Goal: Information Seeking & Learning: Check status

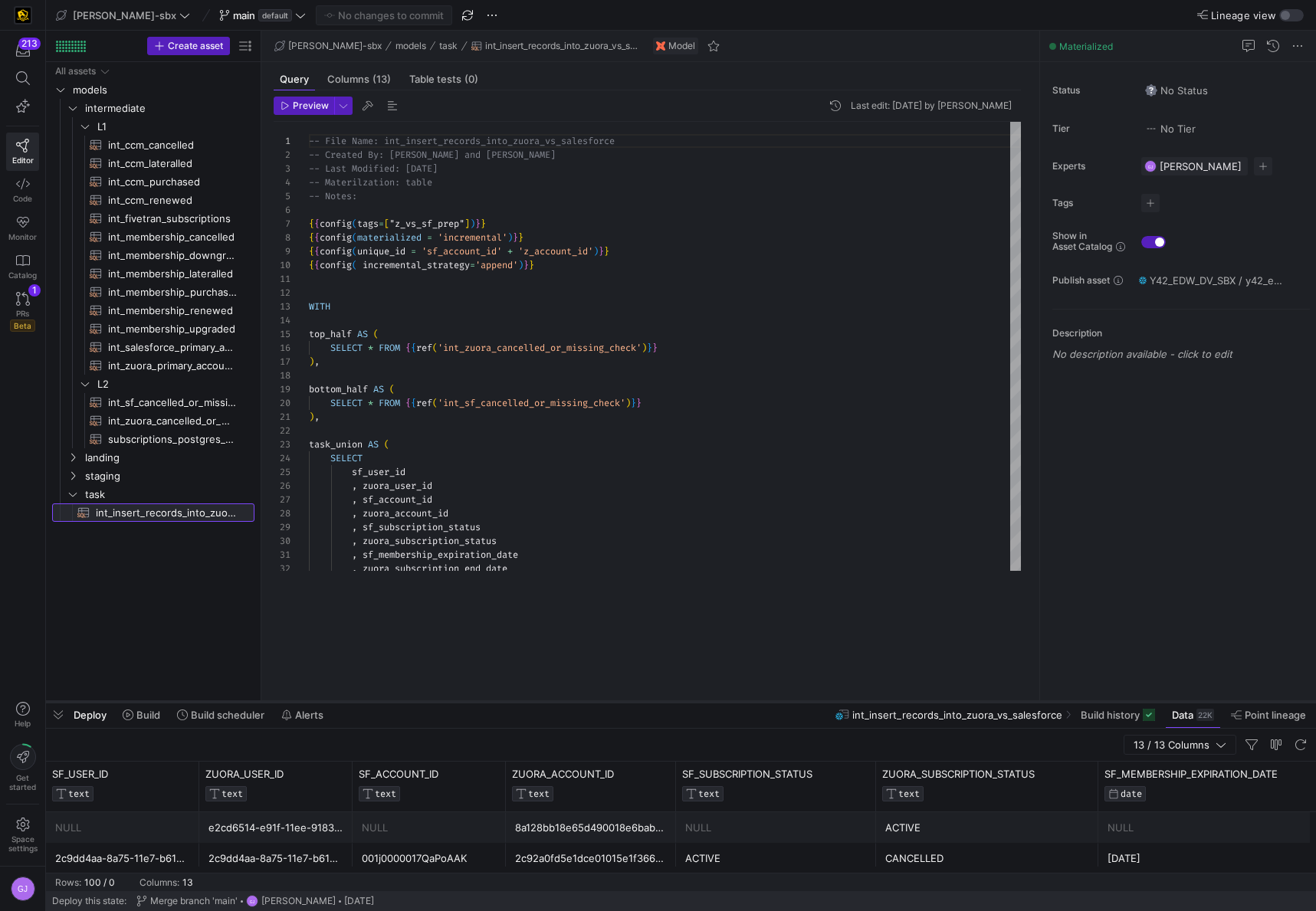
drag, startPoint x: 415, startPoint y: 591, endPoint x: 390, endPoint y: 704, distance: 115.7
click at [390, 705] on div at bounding box center [680, 702] width 1269 height 6
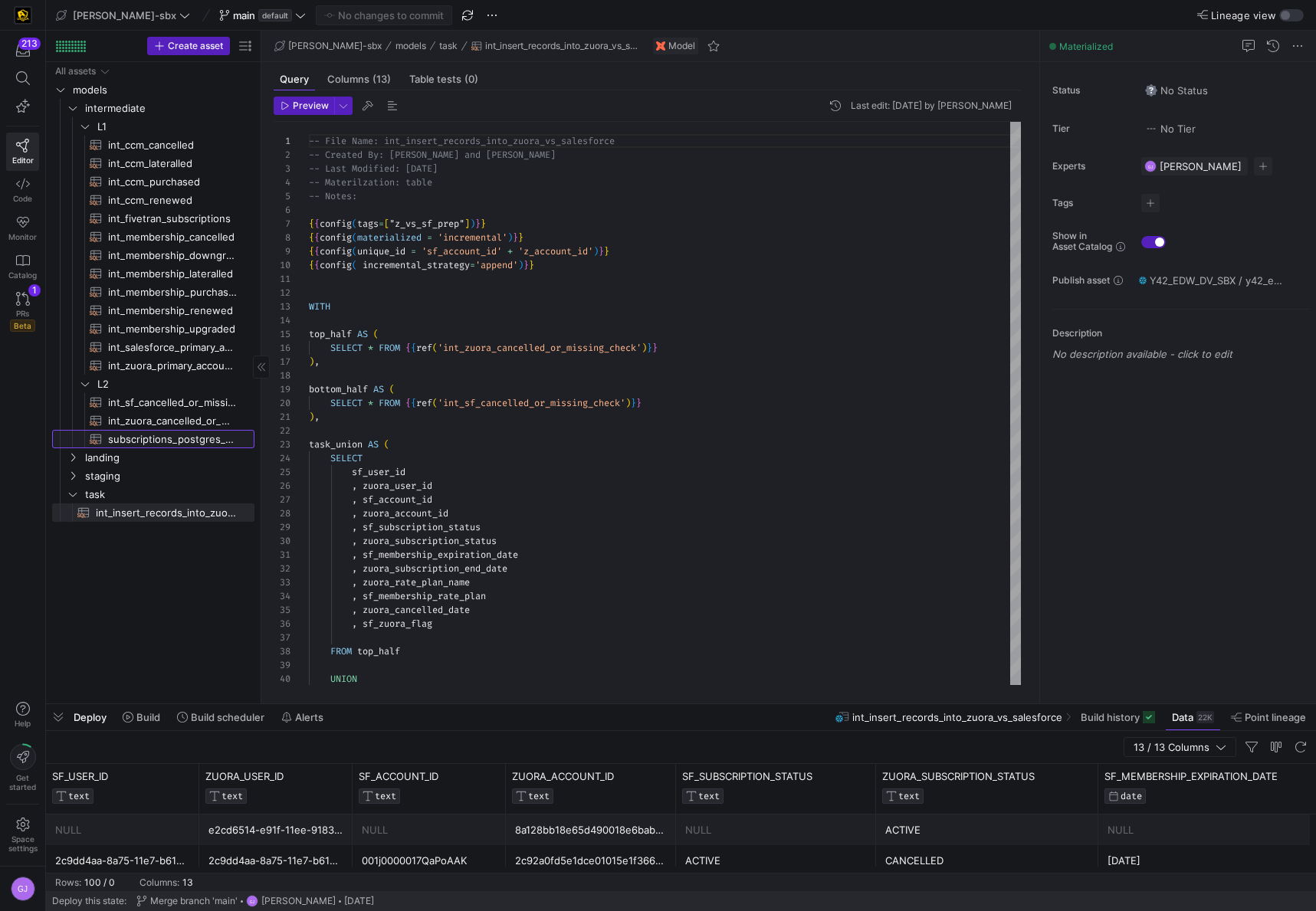
click at [150, 439] on span "subscriptions_postgres_kafka_joined_view​​​​​​​​​​" at bounding box center [172, 440] width 128 height 17
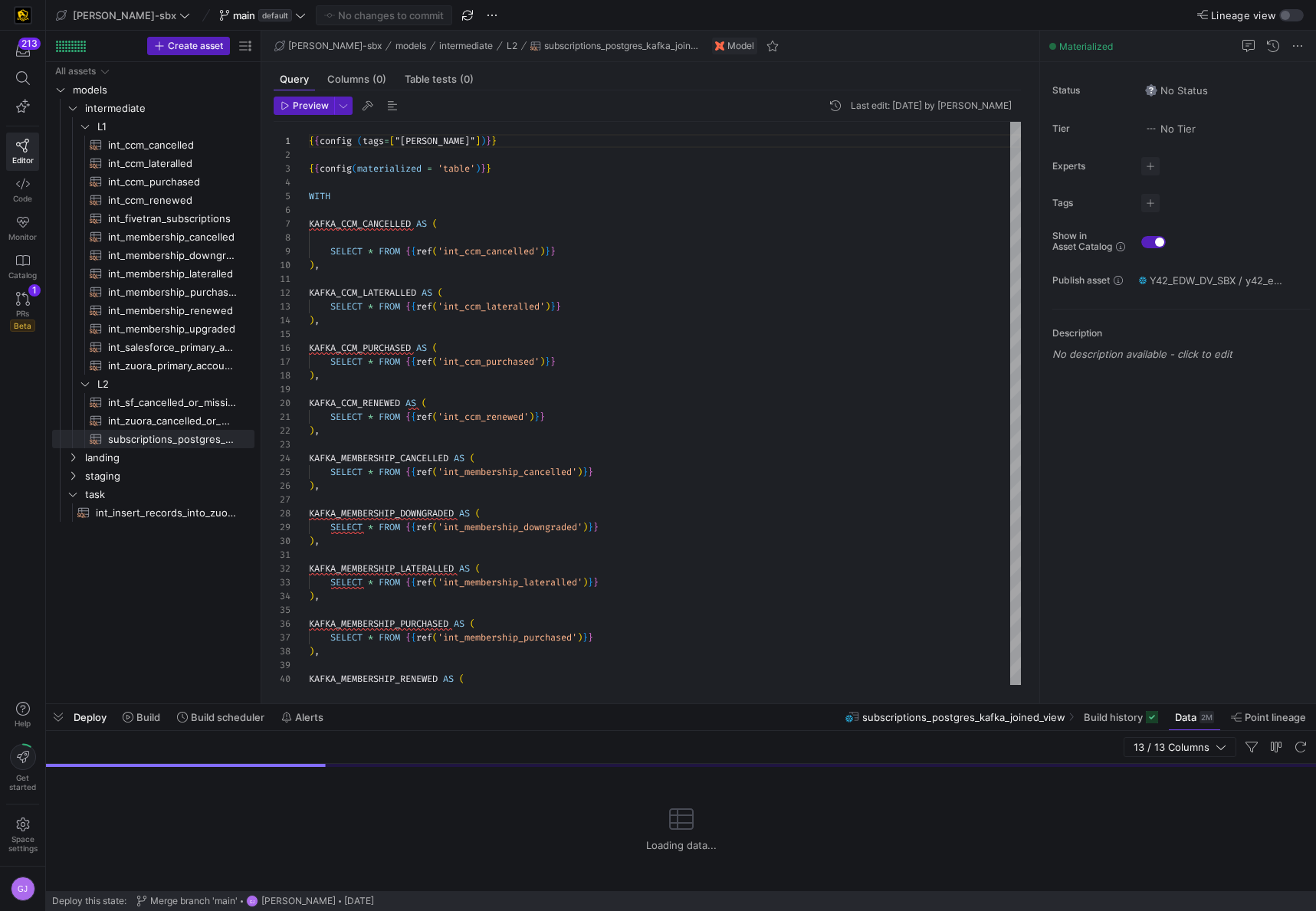
click at [1132, 731] on div "13 / 13 Columns" at bounding box center [680, 747] width 1269 height 33
click at [1117, 725] on span at bounding box center [1120, 717] width 86 height 24
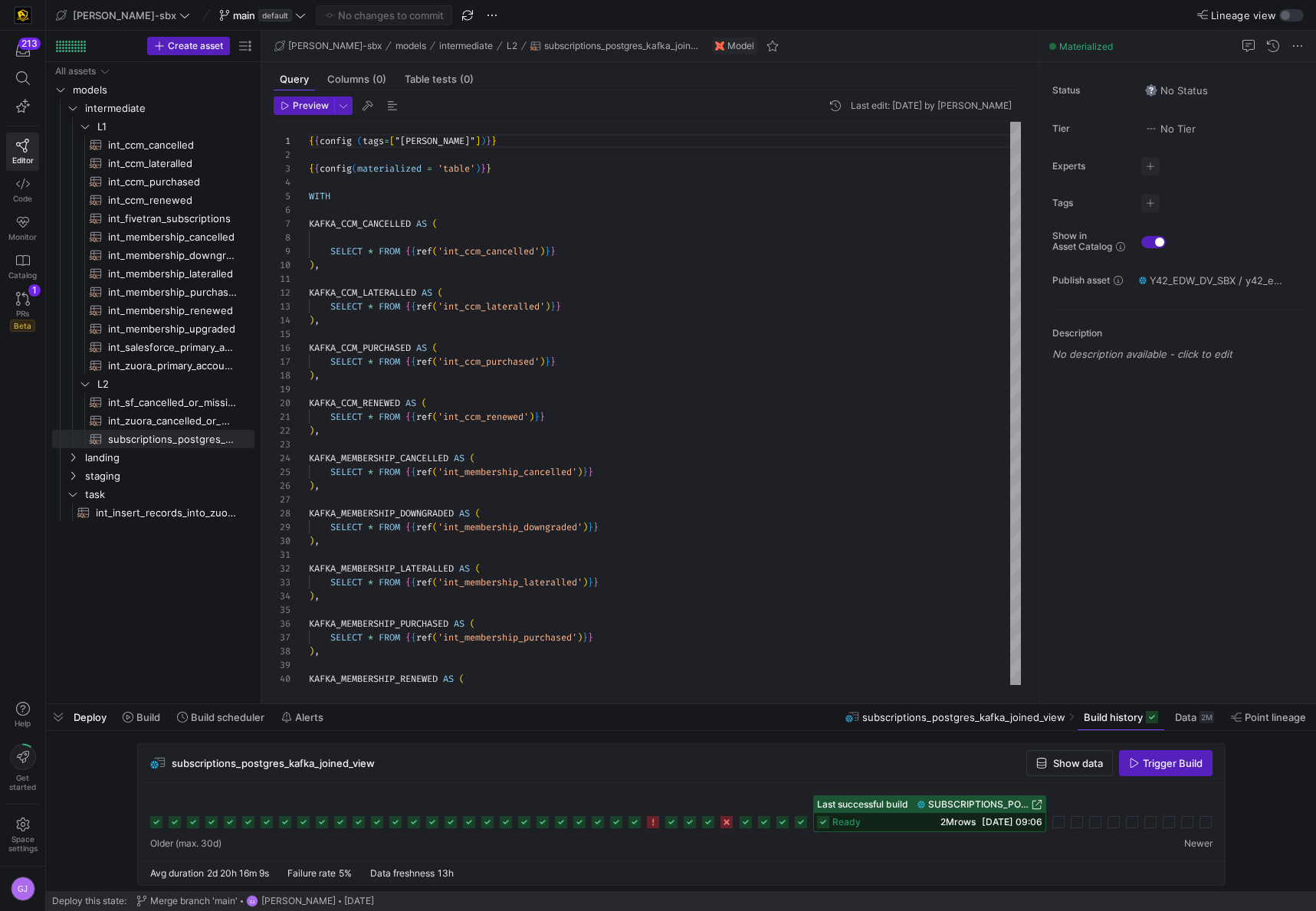
click at [940, 826] on span "2M rows" at bounding box center [957, 821] width 35 height 11
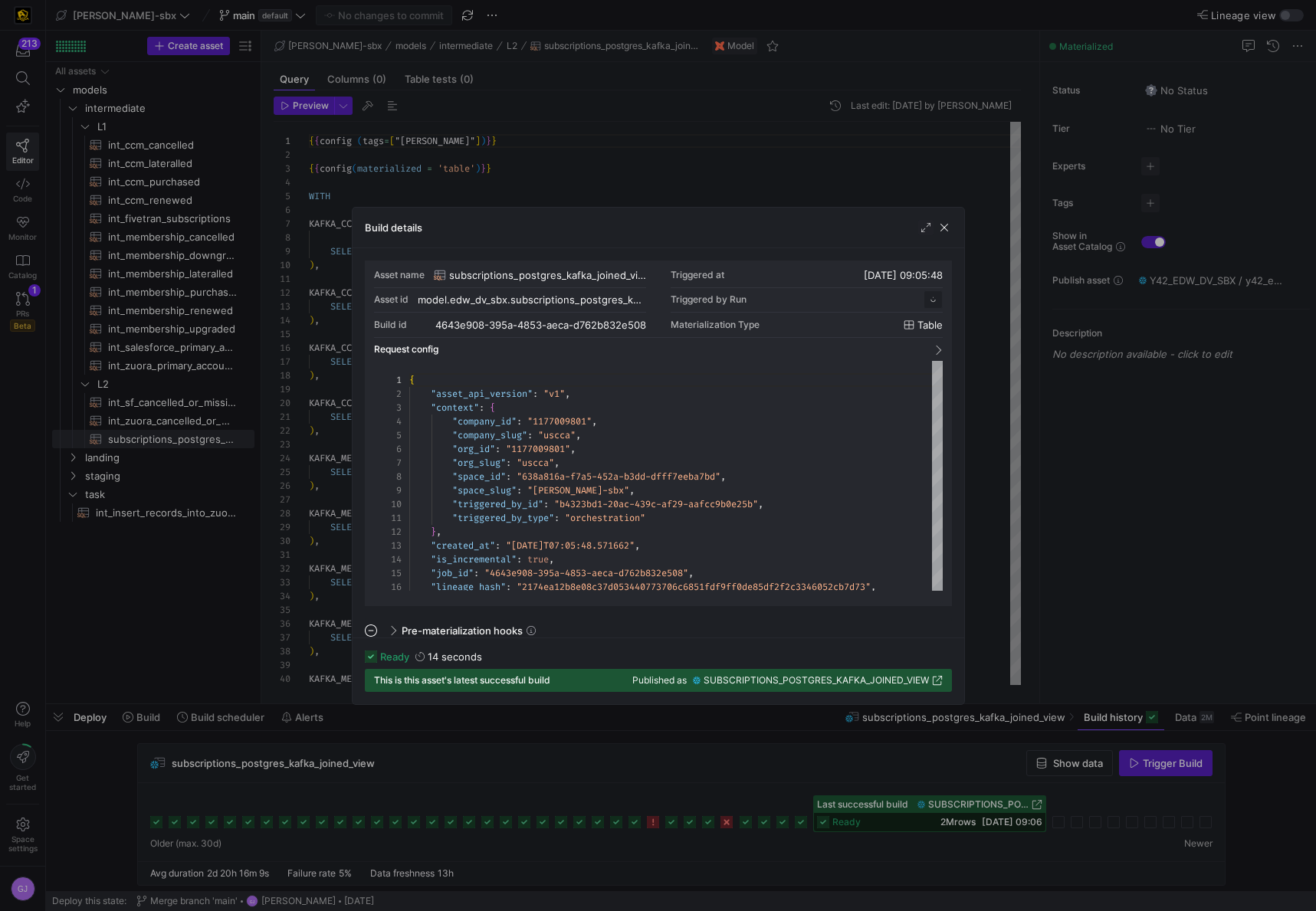
scroll to position [138, 0]
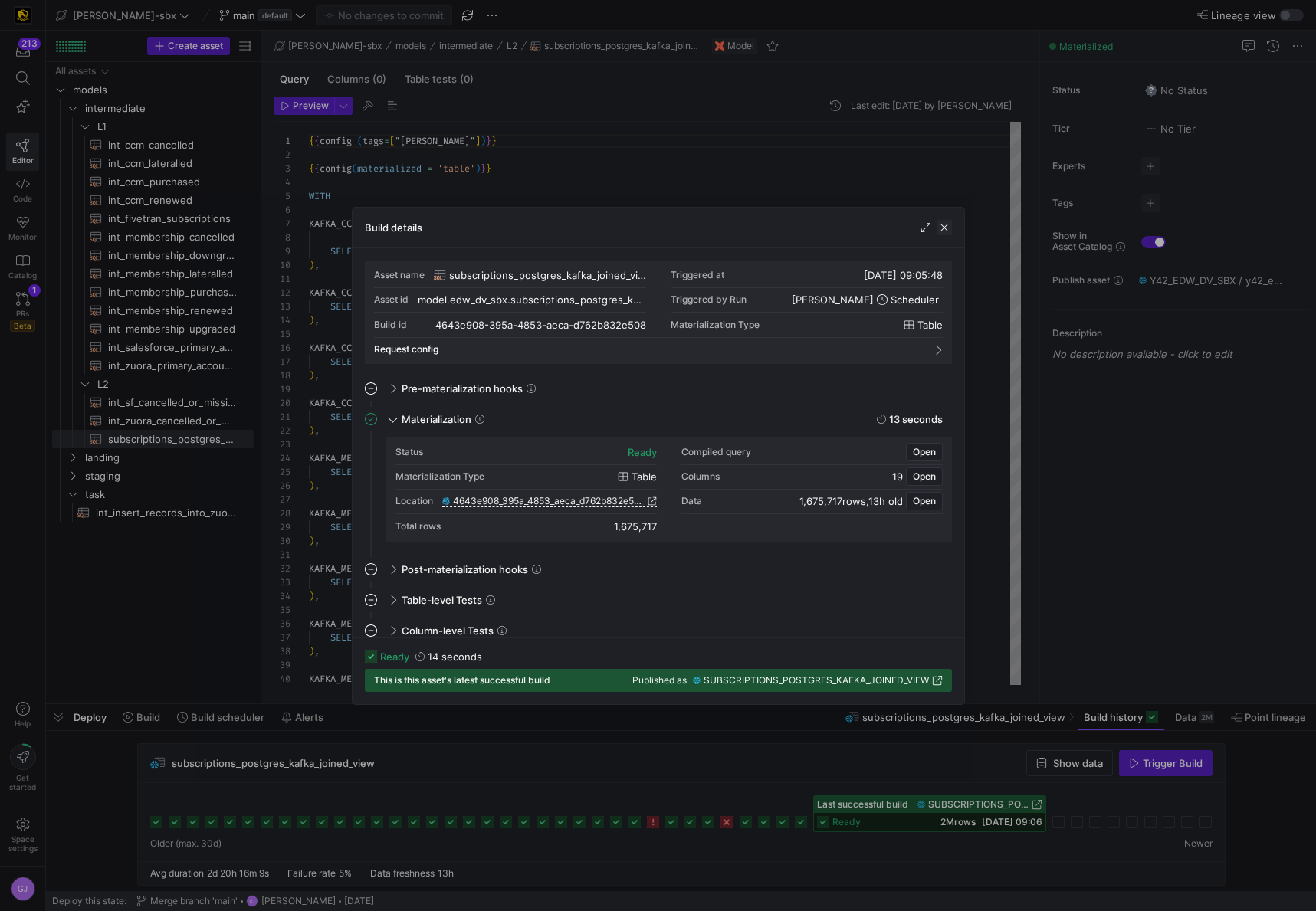
click at [942, 228] on span "button" at bounding box center [945, 228] width 16 height 16
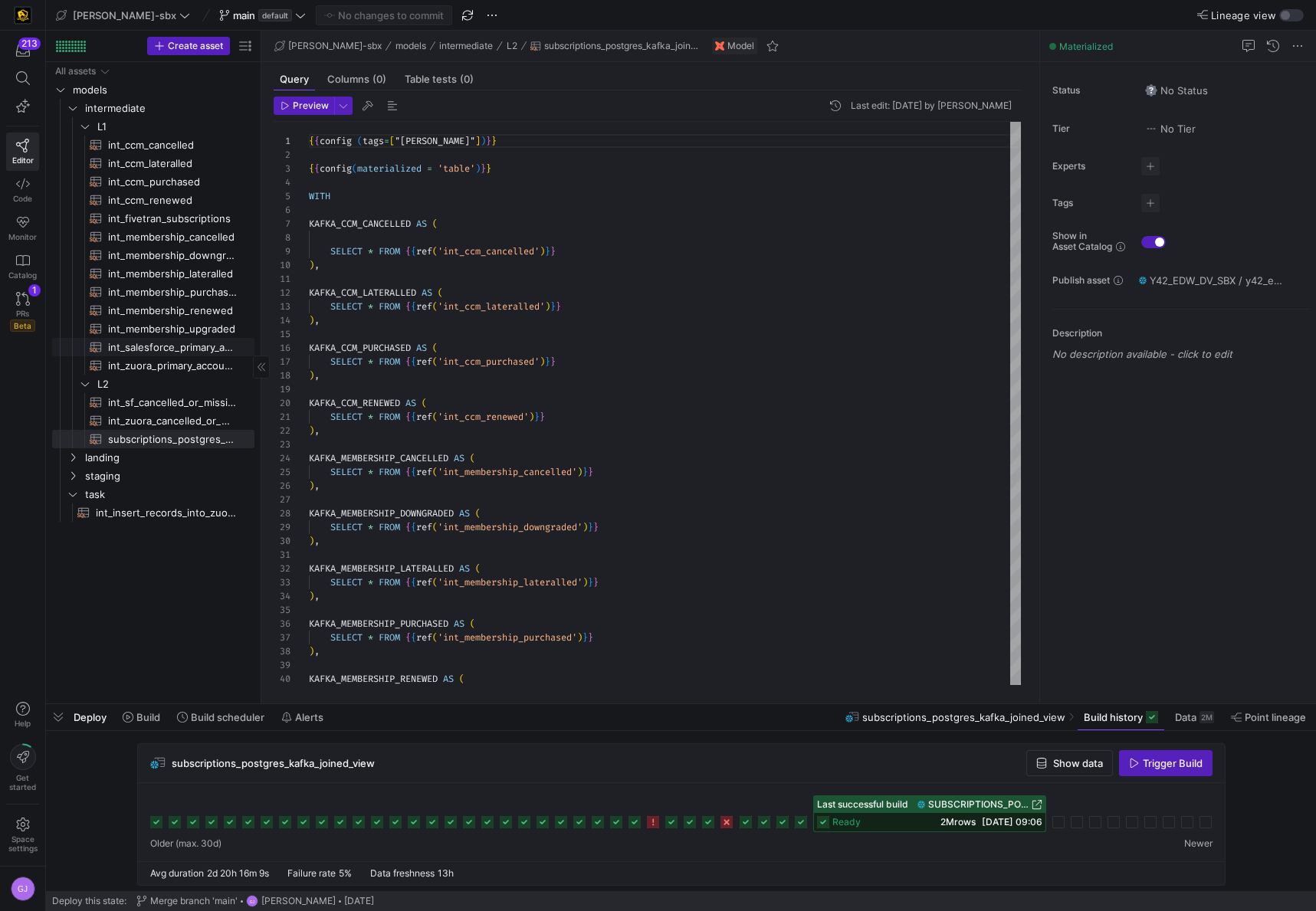
click at [156, 348] on span "int_salesforce_primary_account​​​​​​​​​​" at bounding box center [172, 347] width 128 height 17
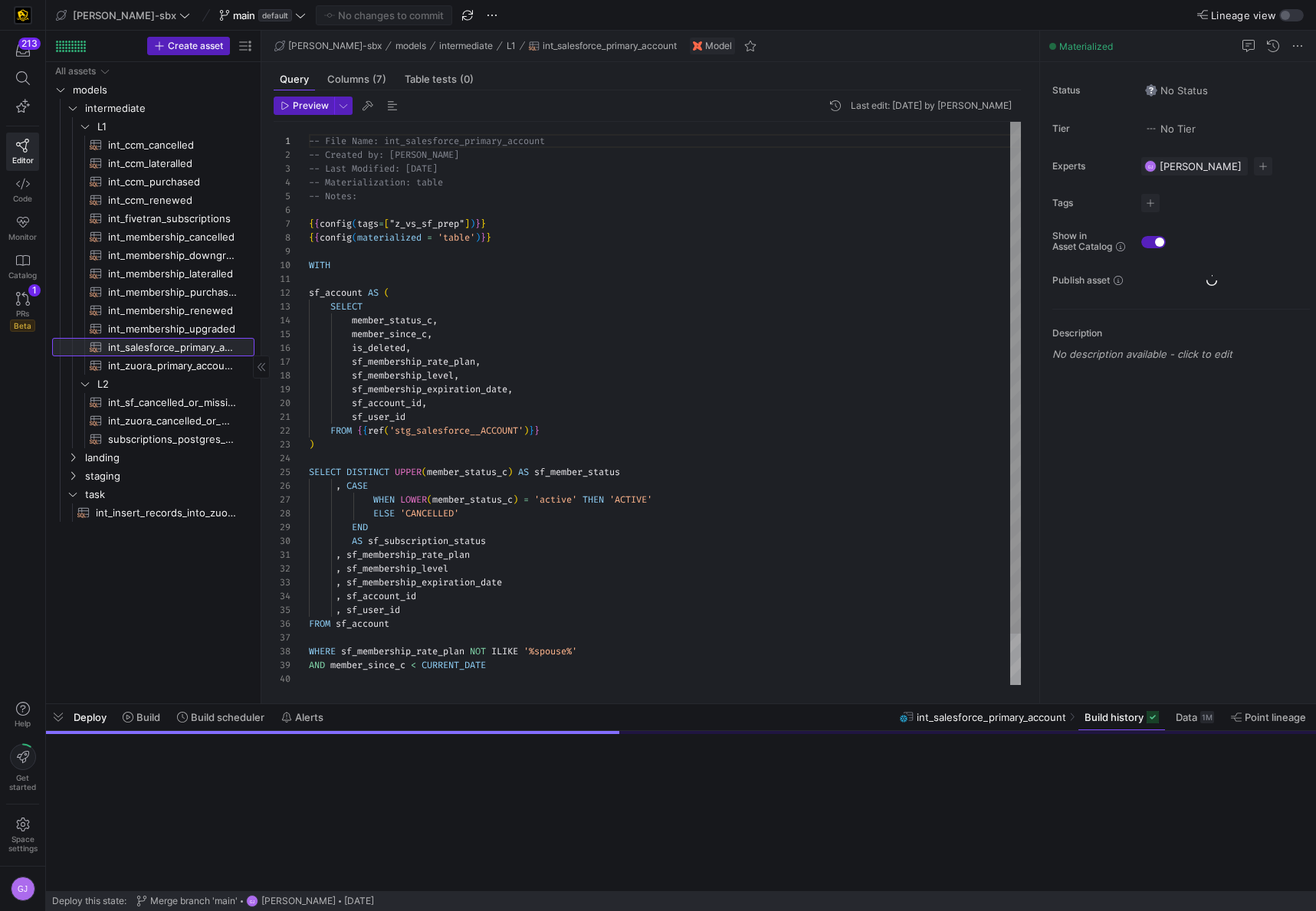
scroll to position [138, 0]
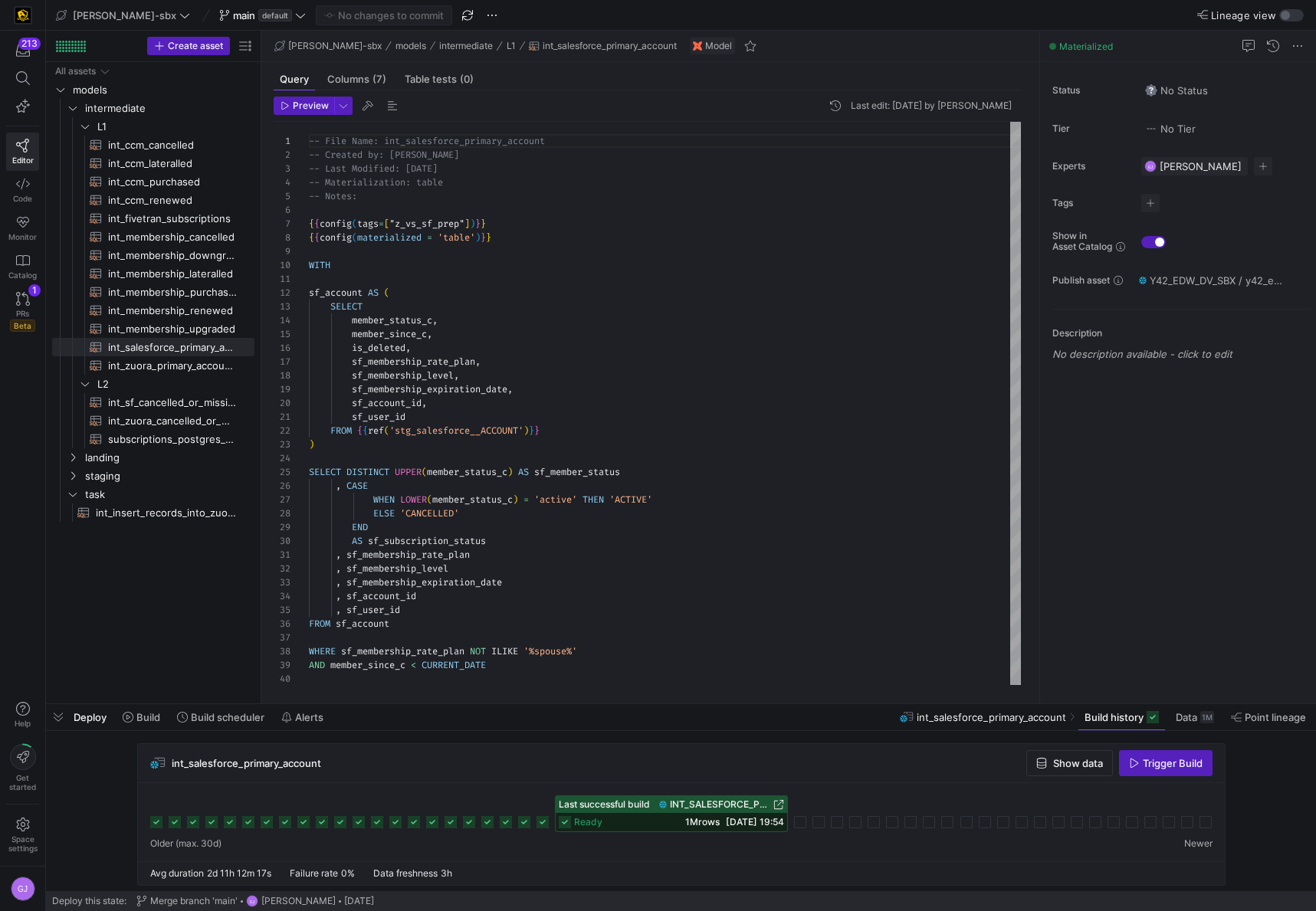
click at [664, 814] on div "ready 1M rows [DATE] 19:54" at bounding box center [671, 821] width 232 height 18
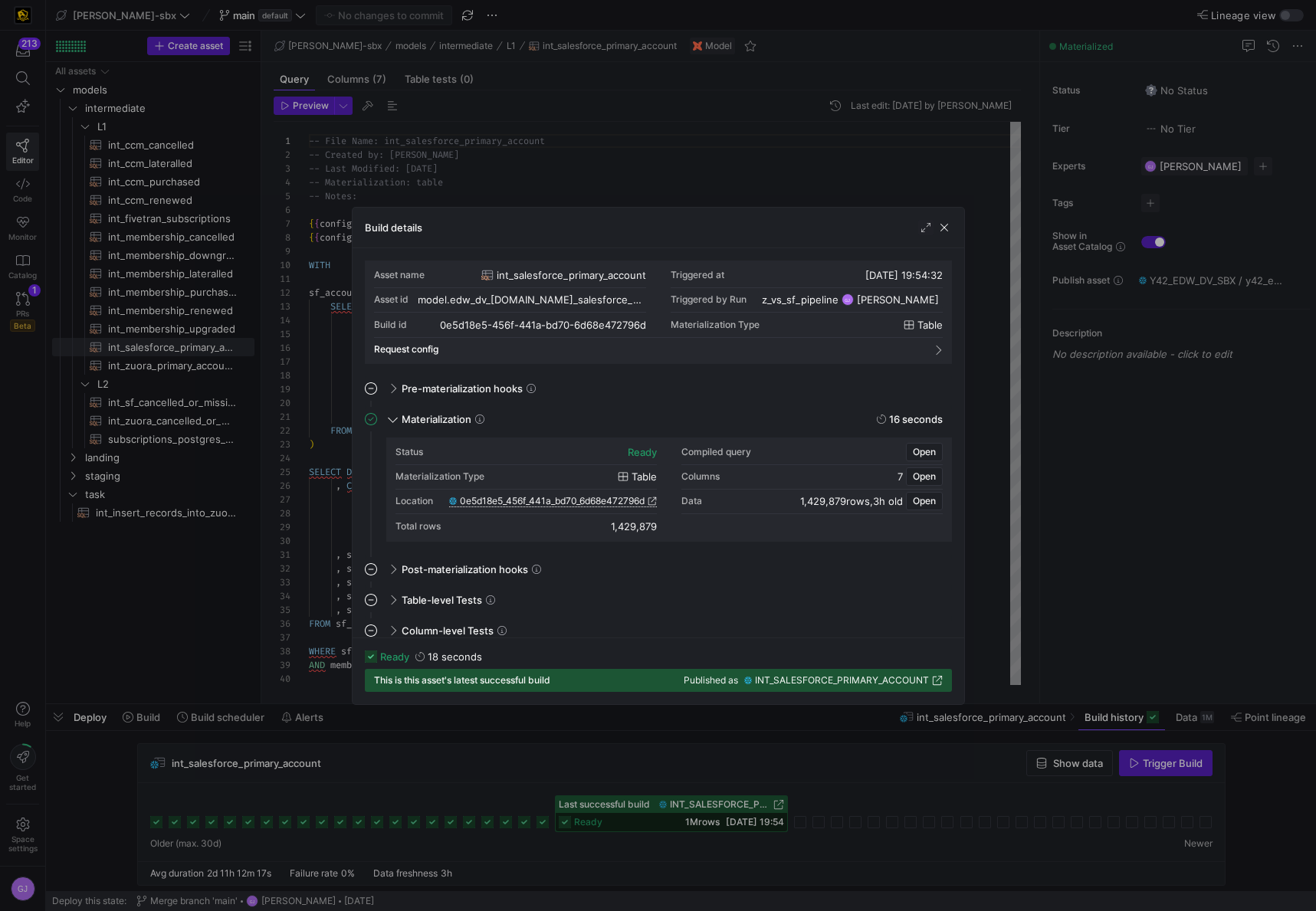
click at [534, 501] on span "0e5d18e5_456f_441a_bd70_6d68e472796d" at bounding box center [552, 501] width 184 height 10
click at [128, 380] on div at bounding box center [658, 455] width 1316 height 911
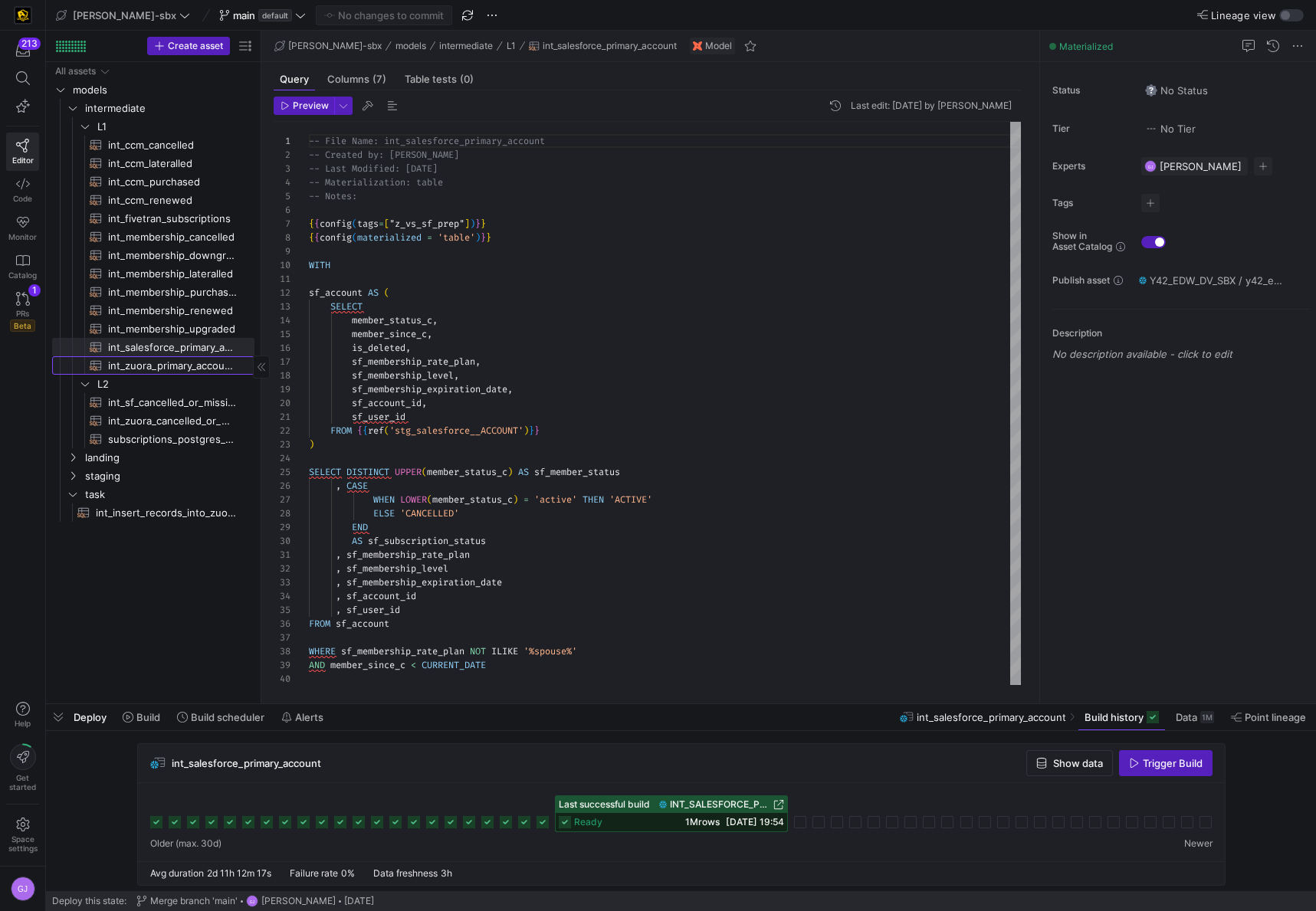
click at [145, 365] on span "int_zuora_primary_accounts​​​​​​​​​​" at bounding box center [172, 365] width 128 height 17
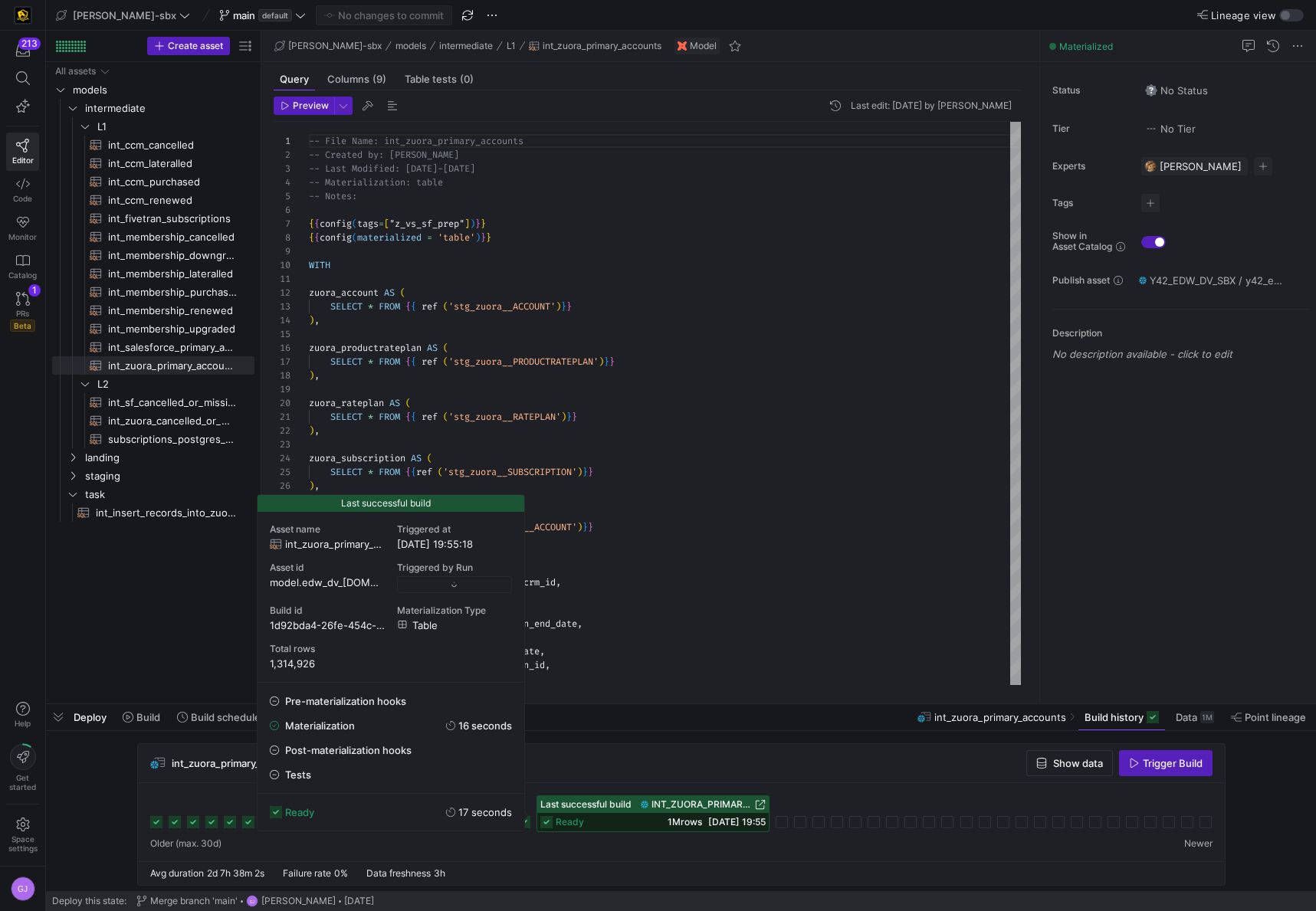
click at [598, 819] on div "ready 1M rows [DATE] 19:55" at bounding box center [652, 821] width 232 height 18
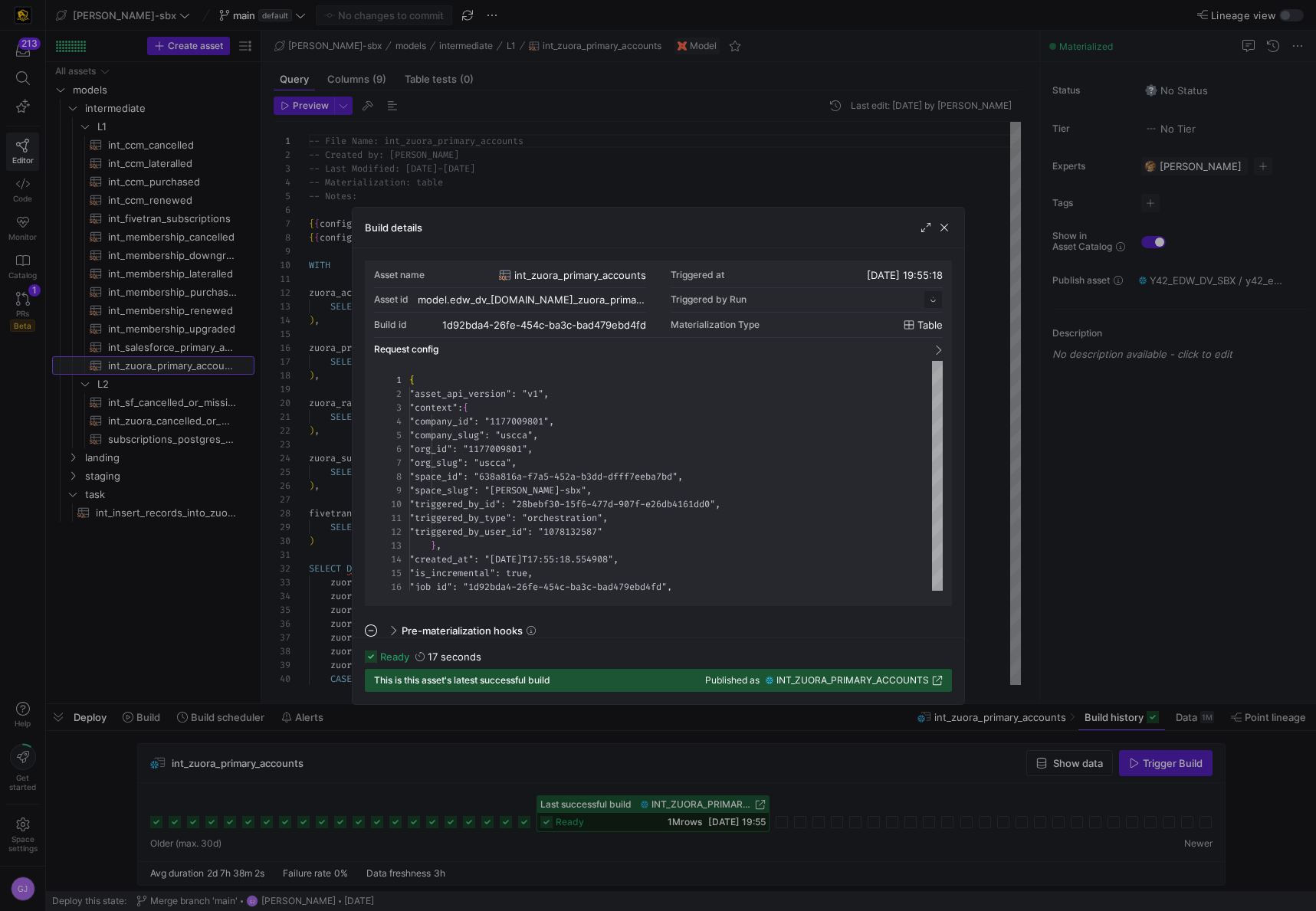
scroll to position [138, 0]
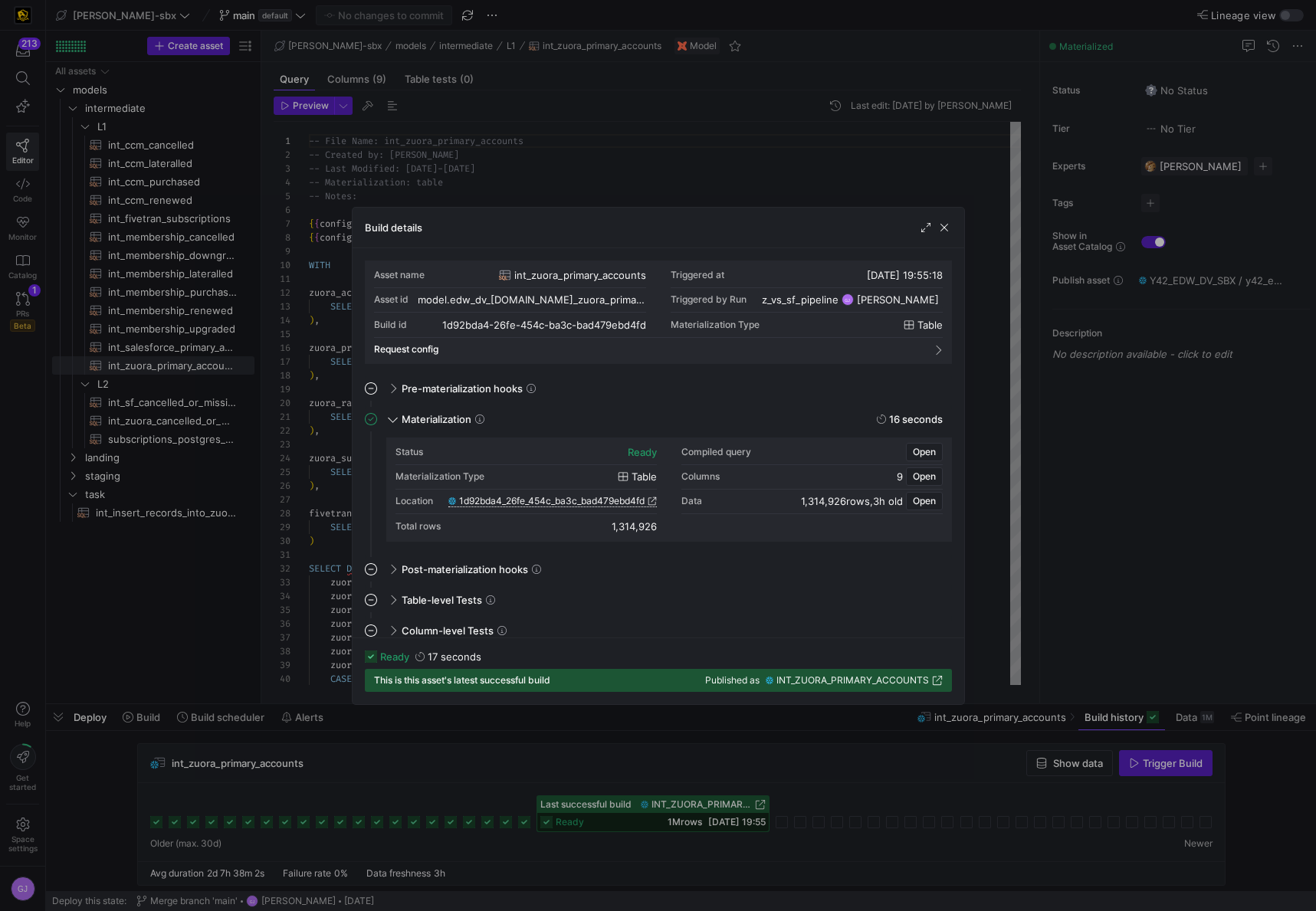
click at [526, 502] on span "1d92bda4_26fe_454c_ba3c_bad479ebd4fd" at bounding box center [552, 501] width 185 height 10
click at [945, 228] on span "button" at bounding box center [945, 228] width 16 height 16
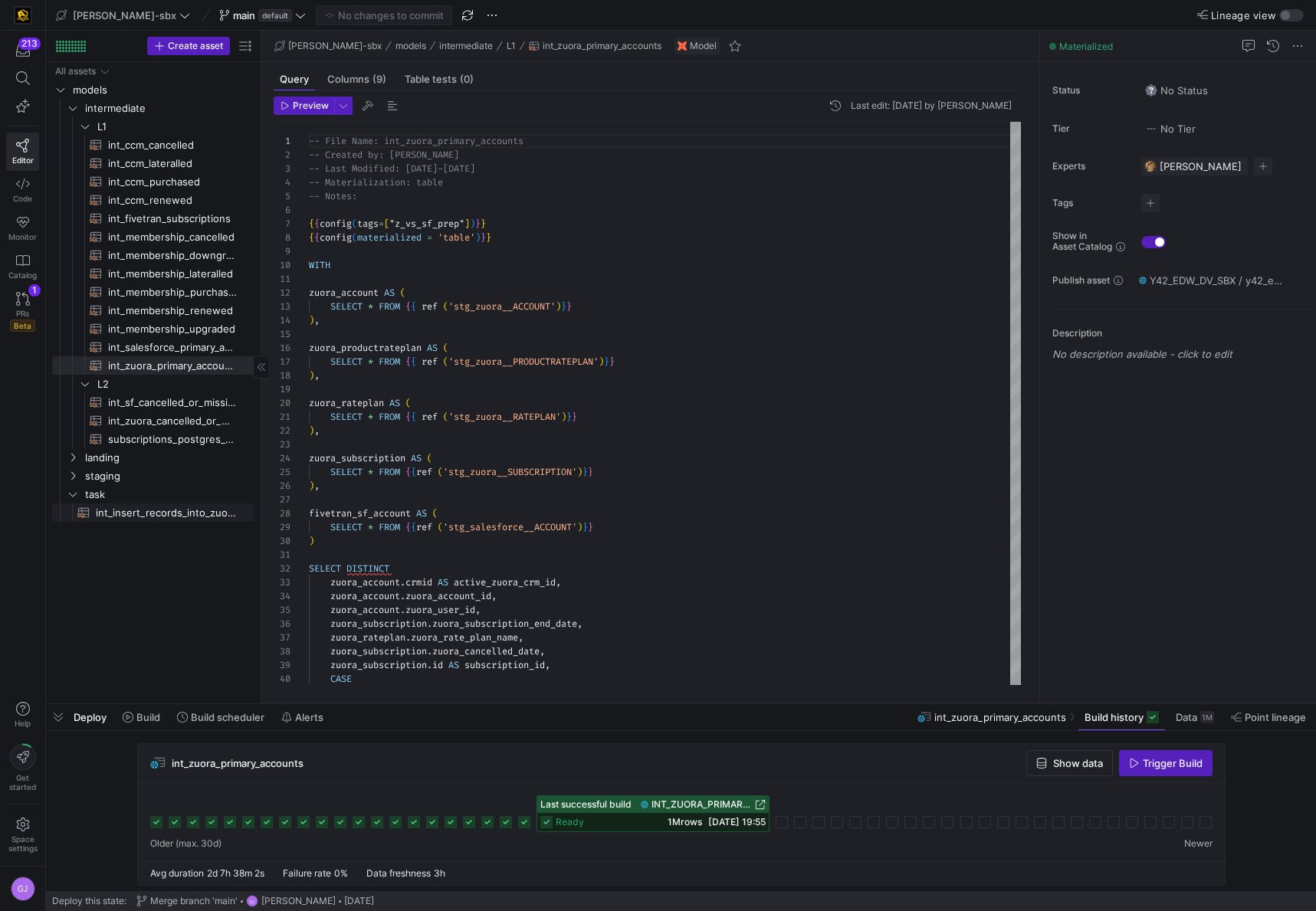
click at [146, 509] on span "int_insert_records_into_zuora_vs_salesforce​​​​​​​​​​" at bounding box center [166, 513] width 141 height 17
type textarea "-- File Name: int_insert_records_into_zuora_vs_salesforce -- Created By: [PERSO…"
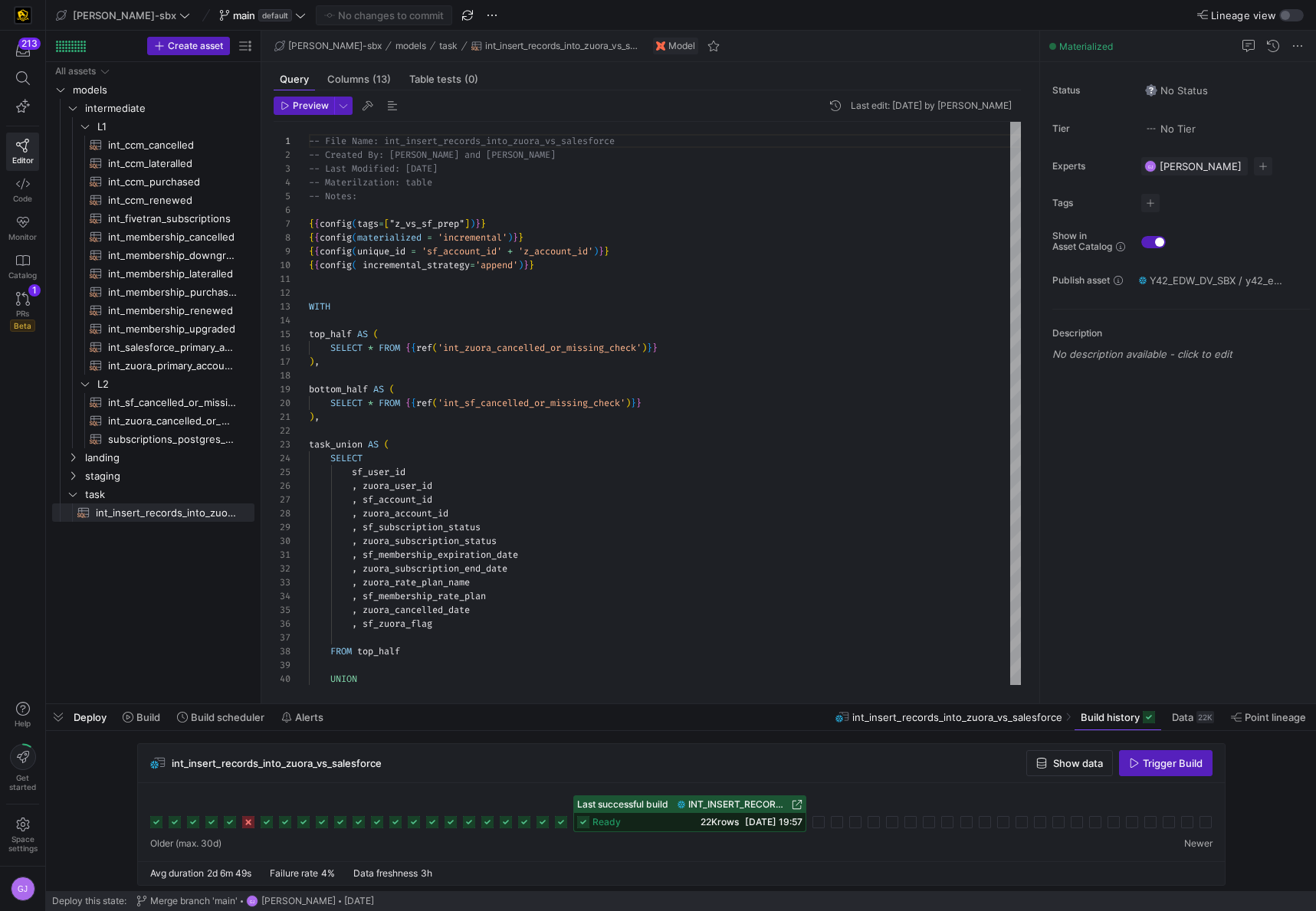
click at [719, 825] on span "22K rows" at bounding box center [720, 821] width 38 height 11
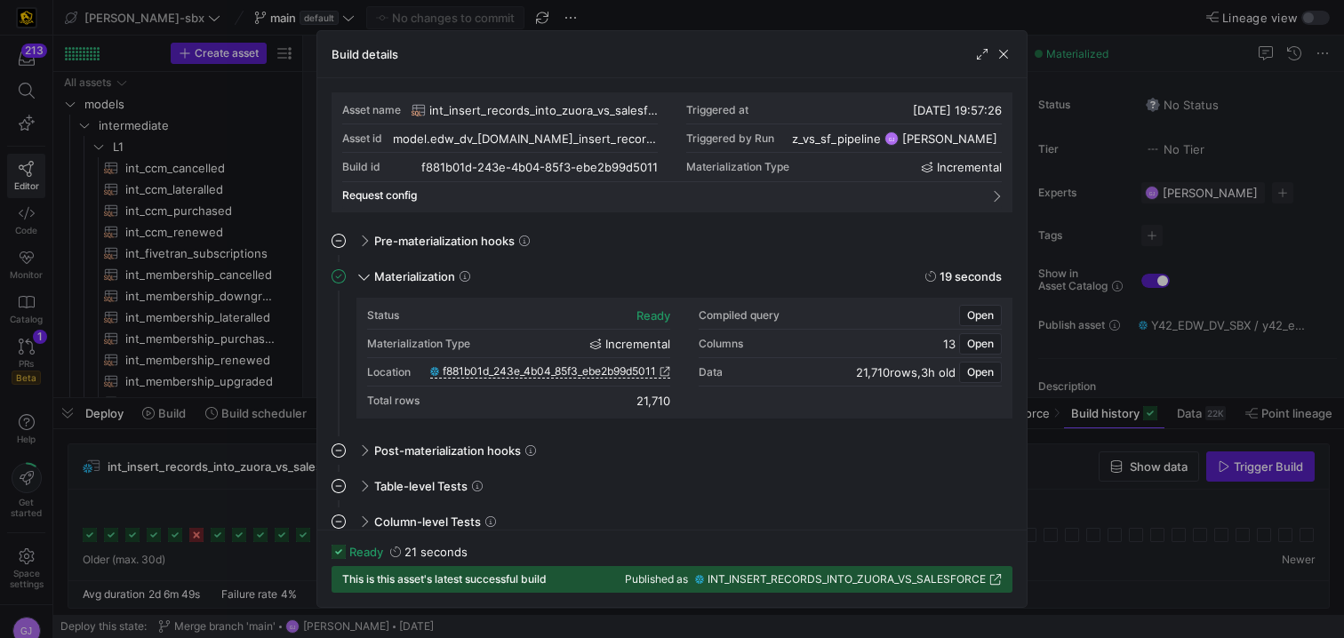
scroll to position [160, 0]
